Goal: Information Seeking & Learning: Learn about a topic

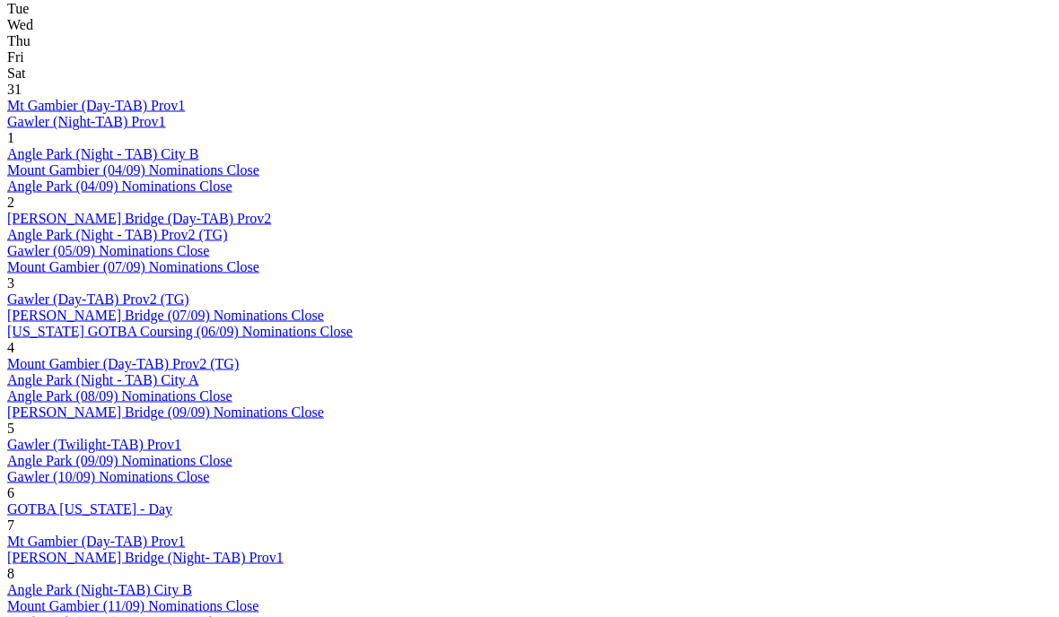
scroll to position [932, 0]
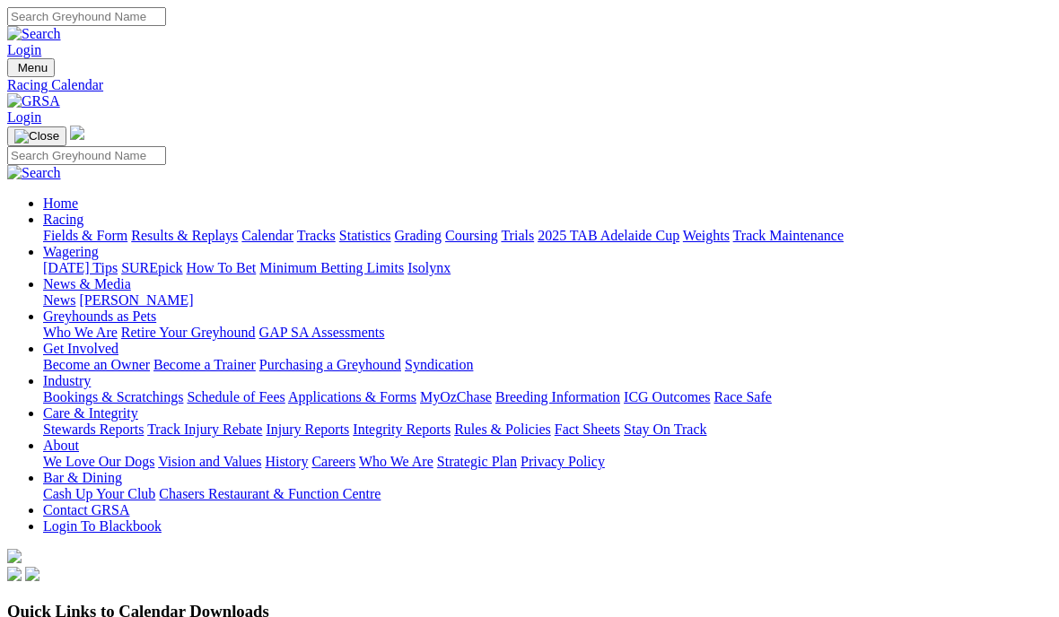
scroll to position [1008, 0]
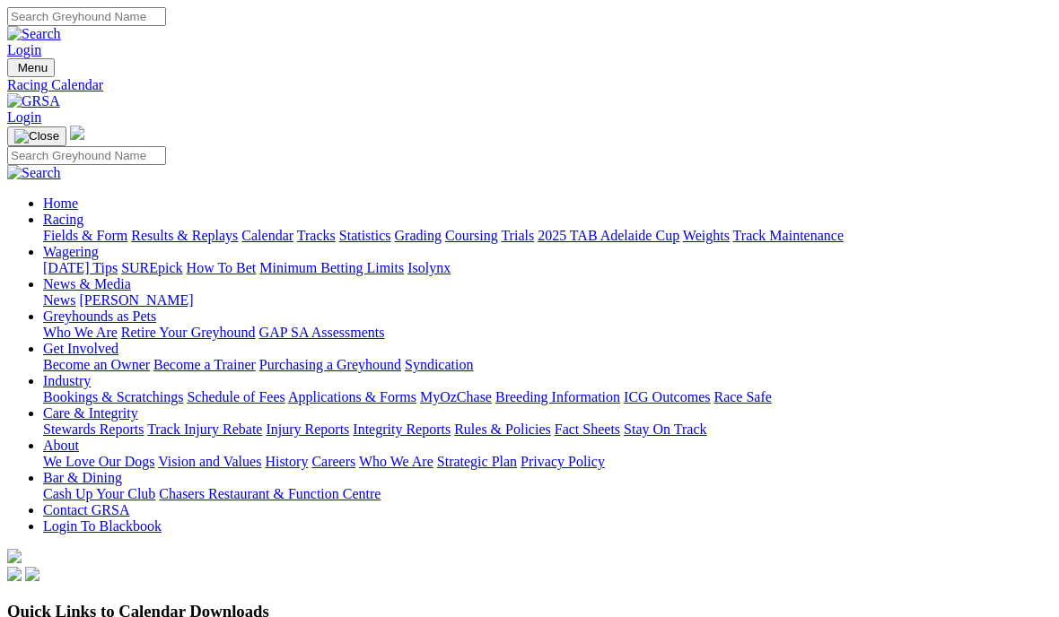
scroll to position [1008, 0]
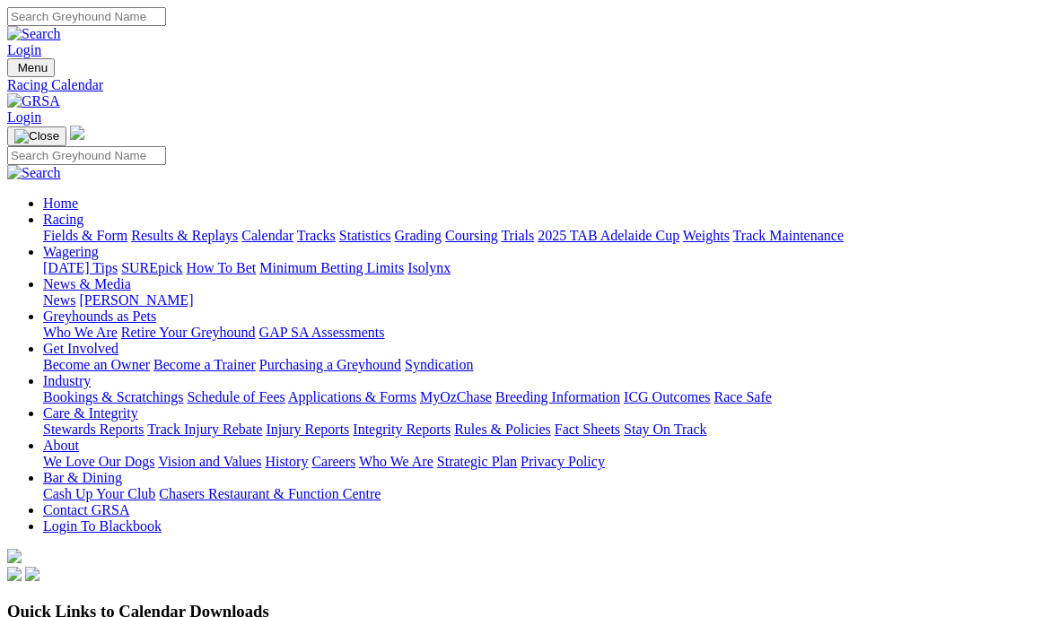
scroll to position [1008, 0]
